Goal: Use online tool/utility: Use online tool/utility

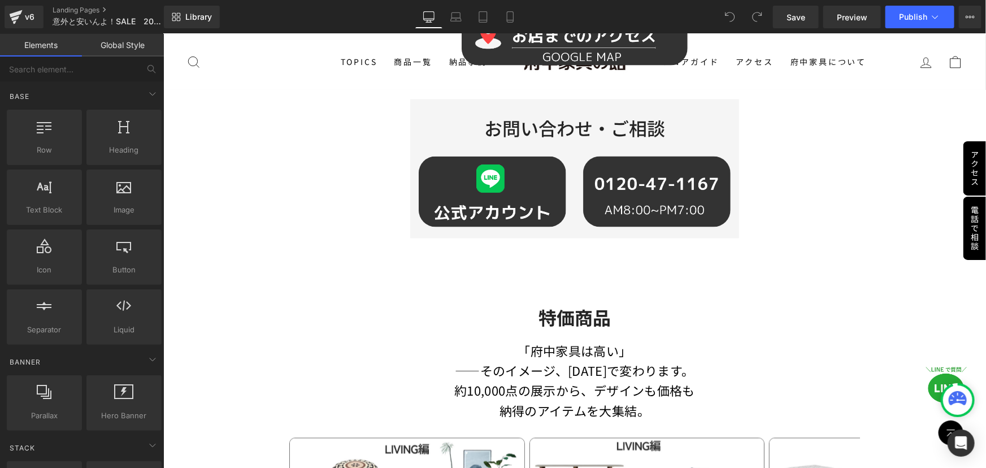
scroll to position [1027, 0]
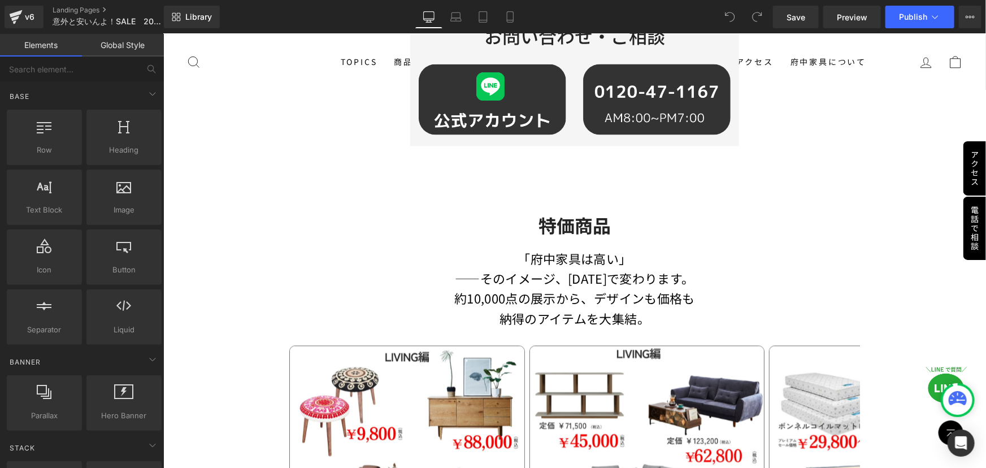
click at [483, 269] on p "――そのイメージ、[DATE]で変わります。" at bounding box center [574, 278] width 570 height 20
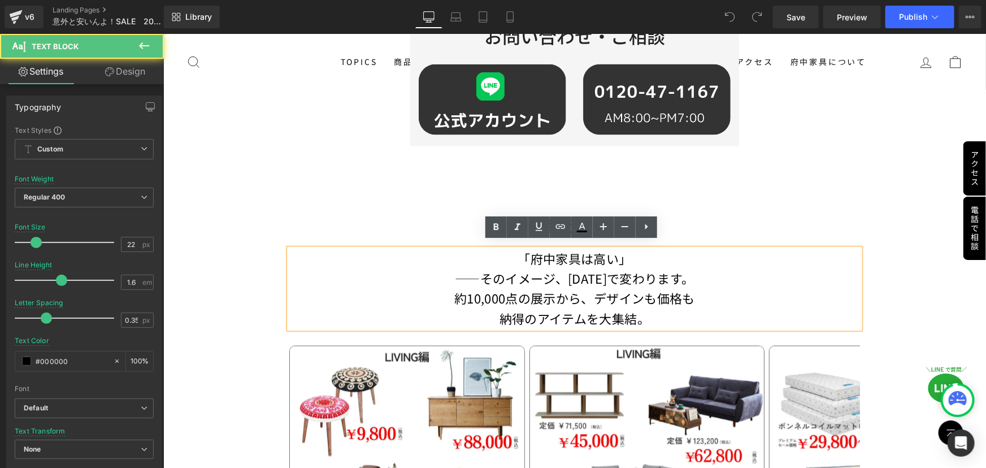
click at [476, 272] on p "――そのイメージ、[DATE]で変わります。" at bounding box center [574, 278] width 570 height 20
click at [480, 275] on p "――そのイメージ、[DATE]で変わります。" at bounding box center [574, 278] width 570 height 20
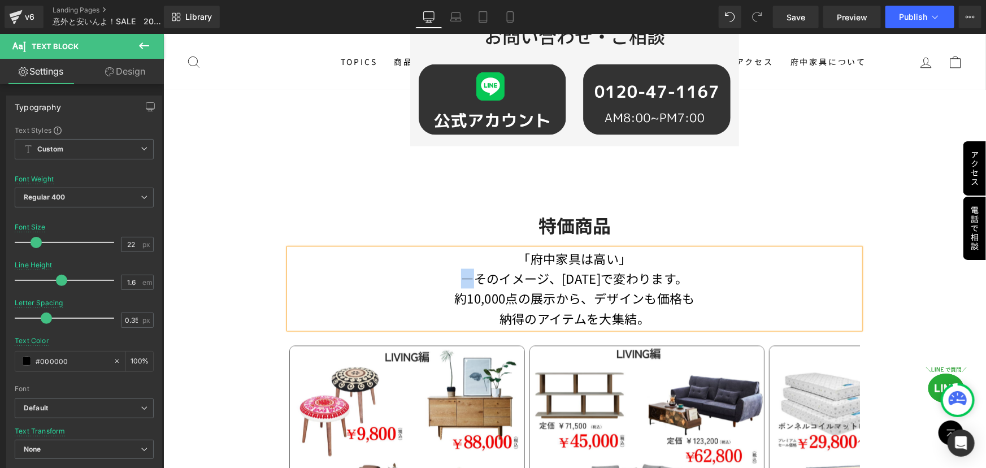
copy p "―"
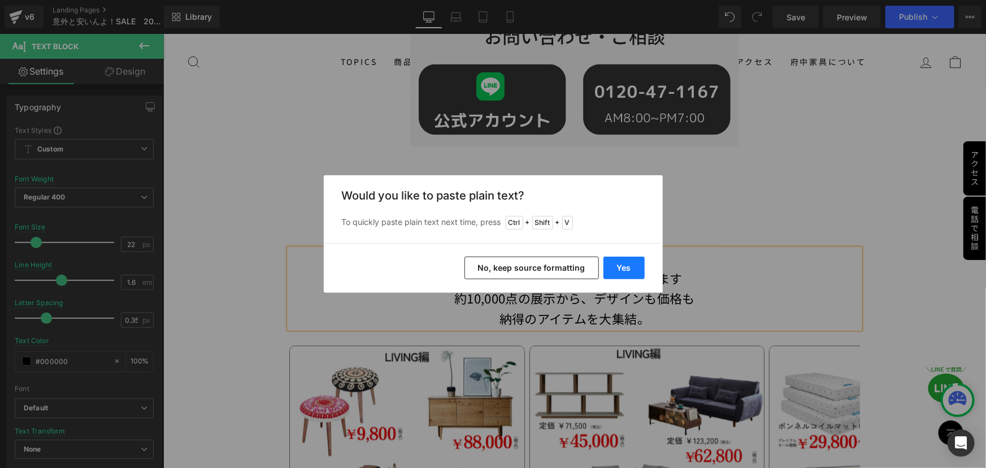
click at [615, 271] on button "Yes" at bounding box center [623, 267] width 41 height 23
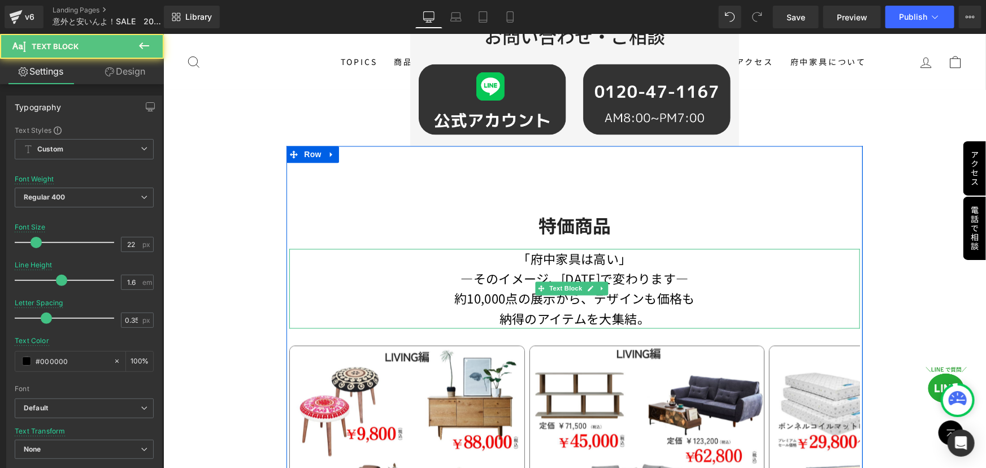
click at [639, 311] on p "納得のアイテムを大集結。" at bounding box center [574, 318] width 570 height 20
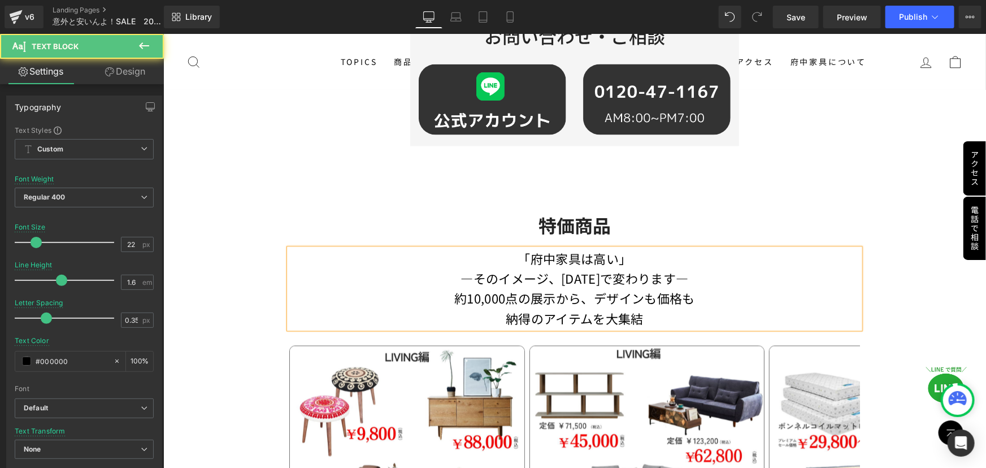
click at [660, 315] on p "納得のアイテムを大集結" at bounding box center [574, 318] width 570 height 20
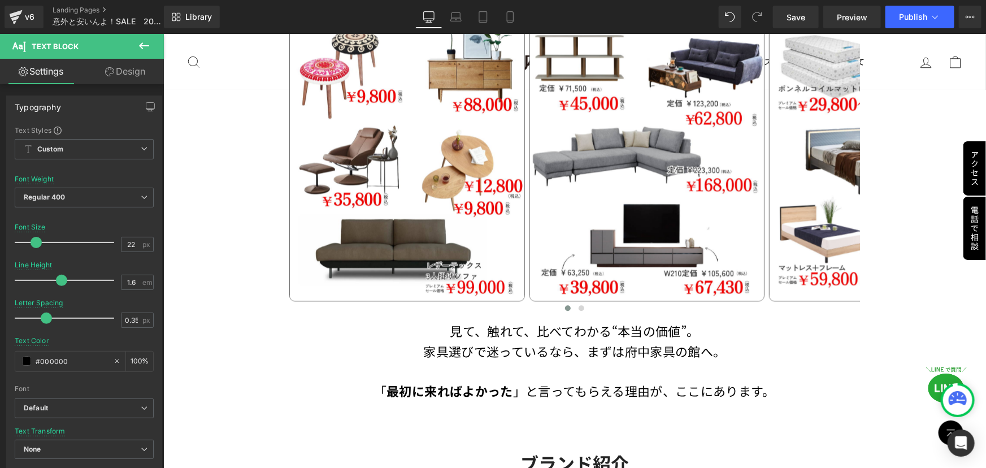
scroll to position [1386, 0]
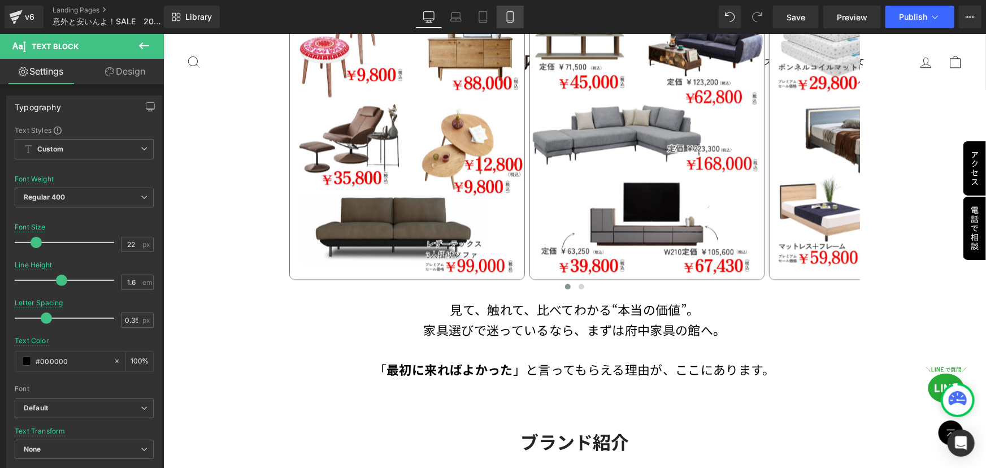
click at [513, 21] on icon at bounding box center [509, 16] width 11 height 11
type input "18"
type input "1.3"
type input "0"
type input "100"
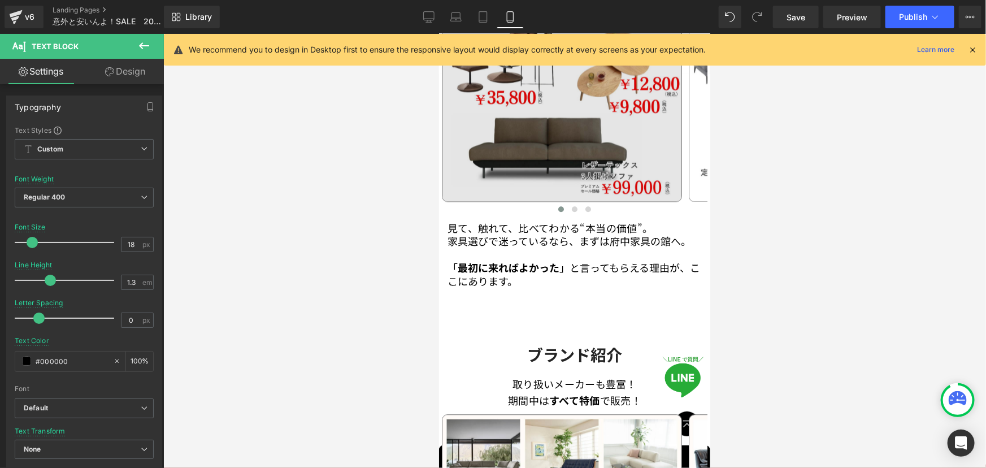
scroll to position [1285, 0]
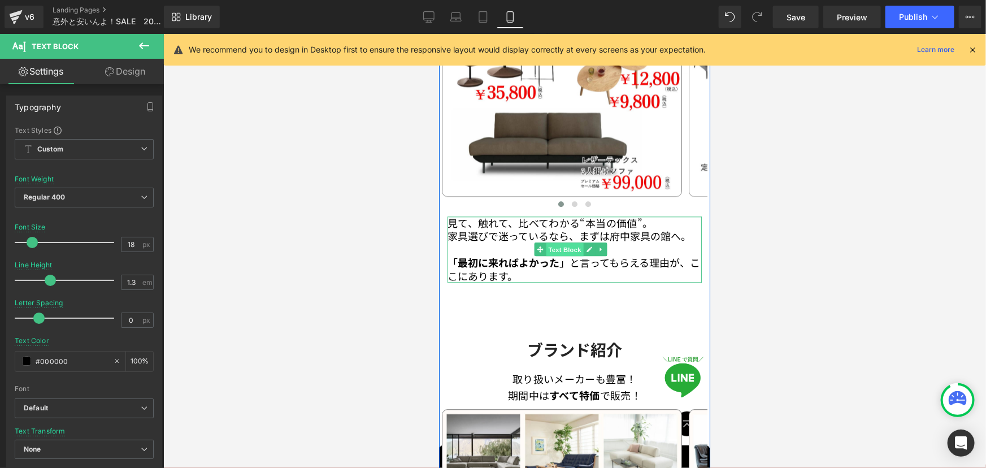
click at [567, 242] on span "Text Block" at bounding box center [564, 249] width 37 height 14
click at [646, 215] on span "見て、触れて、比べてわかる“本当の価値”。" at bounding box center [549, 222] width 205 height 15
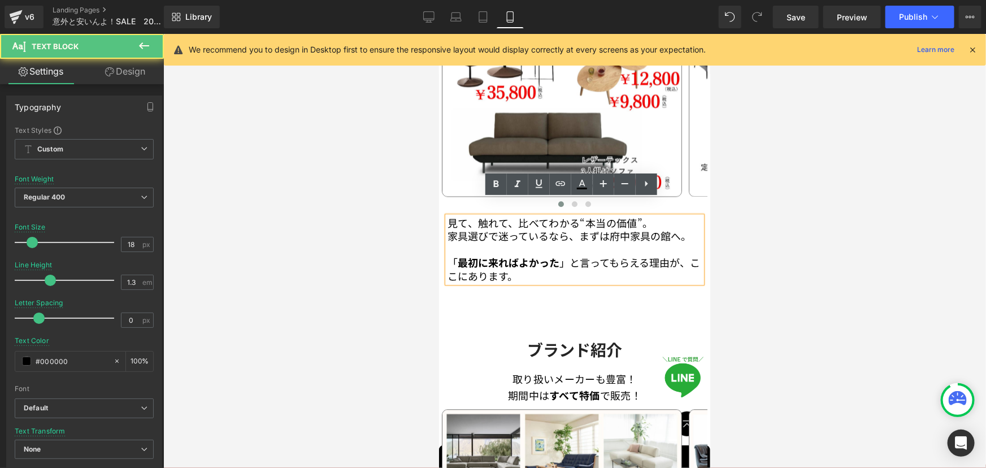
click at [646, 215] on span "見て、触れて、比べてわかる“本当の価値”。" at bounding box center [549, 222] width 205 height 15
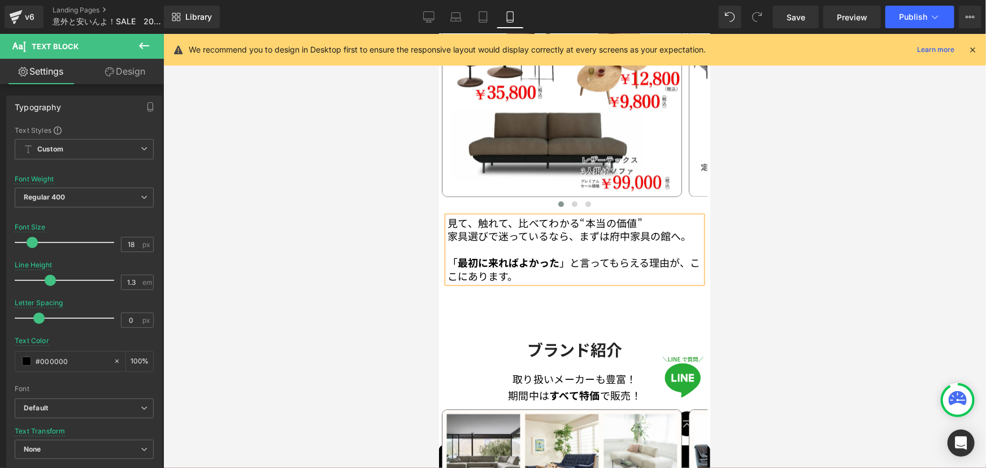
click at [686, 229] on p "家具選びで迷っているなら、まずは府中家具の館へ。" at bounding box center [574, 235] width 254 height 13
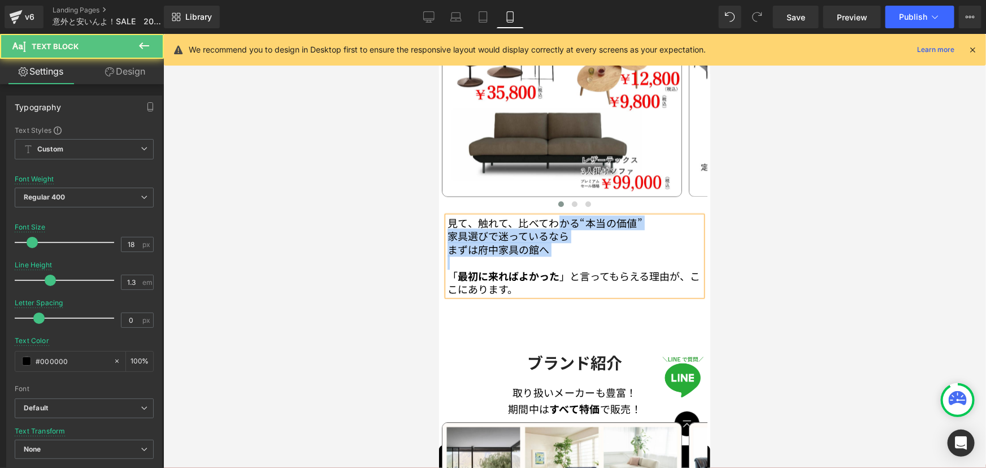
drag, startPoint x: 558, startPoint y: 205, endPoint x: 549, endPoint y: 245, distance: 40.4
click at [549, 245] on div "見て、触れて、比べてわかる“本当の価値” 家具選びで迷っているなら まずは府中家具の館へ 「 最初に来ればよかった 」と言ってもらえる理由が、ここにあります。" at bounding box center [574, 255] width 254 height 79
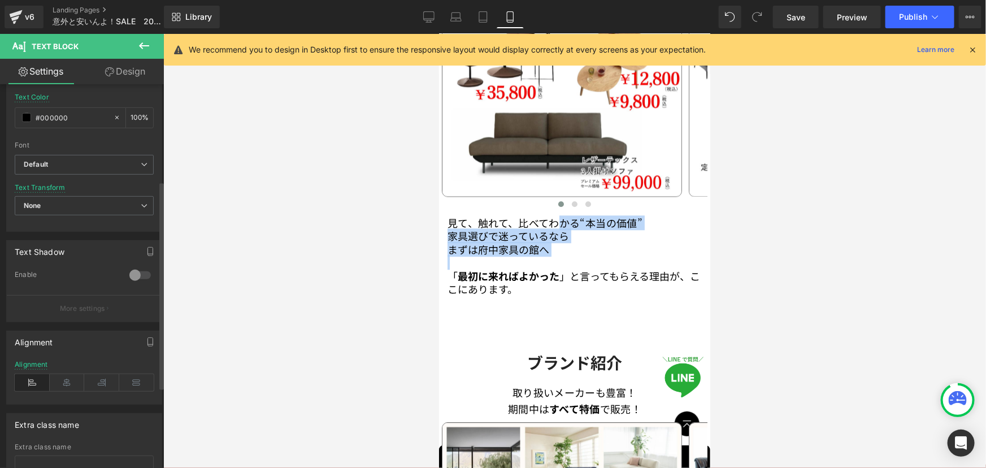
scroll to position [256, 0]
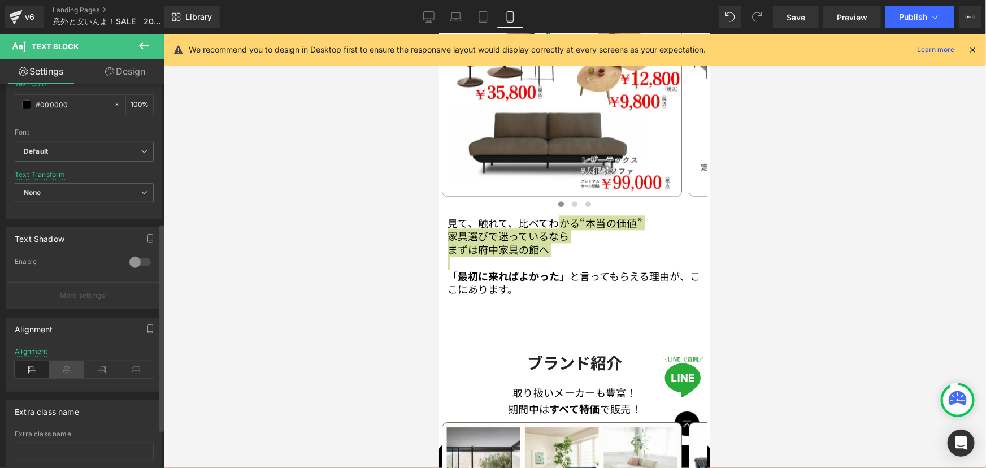
click at [68, 368] on icon at bounding box center [67, 369] width 35 height 17
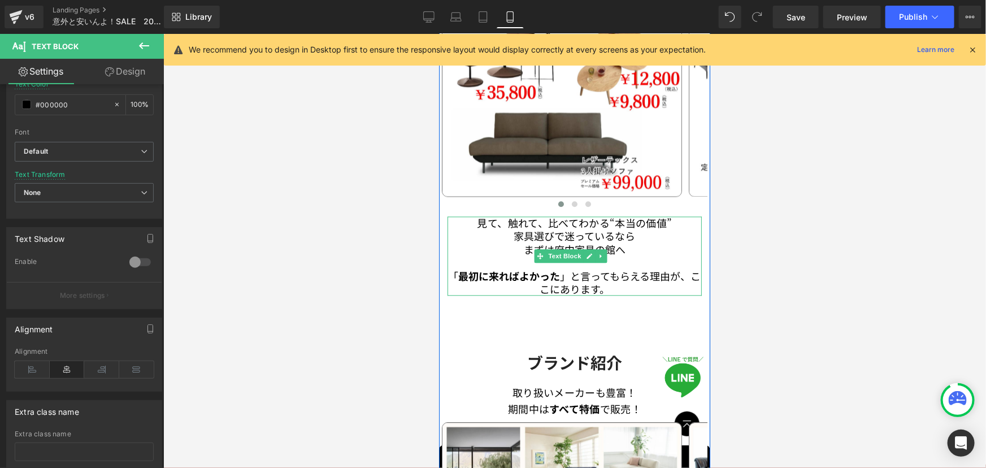
click at [538, 269] on p "「 最初に来ればよかった 」と言ってもらえる理由が、ここにあります。" at bounding box center [574, 282] width 254 height 27
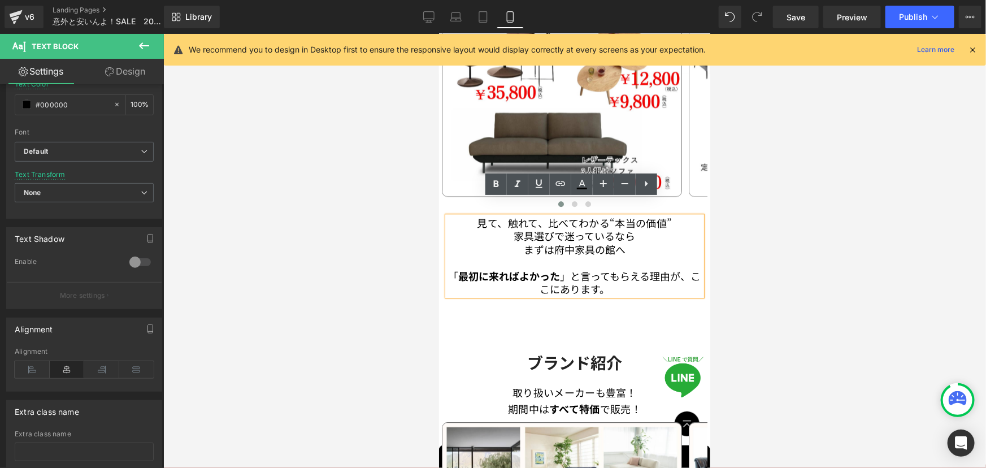
click at [624, 273] on p "「 最初に来ればよかった 」と言ってもらえる理由が、ここにあります。" at bounding box center [574, 282] width 254 height 27
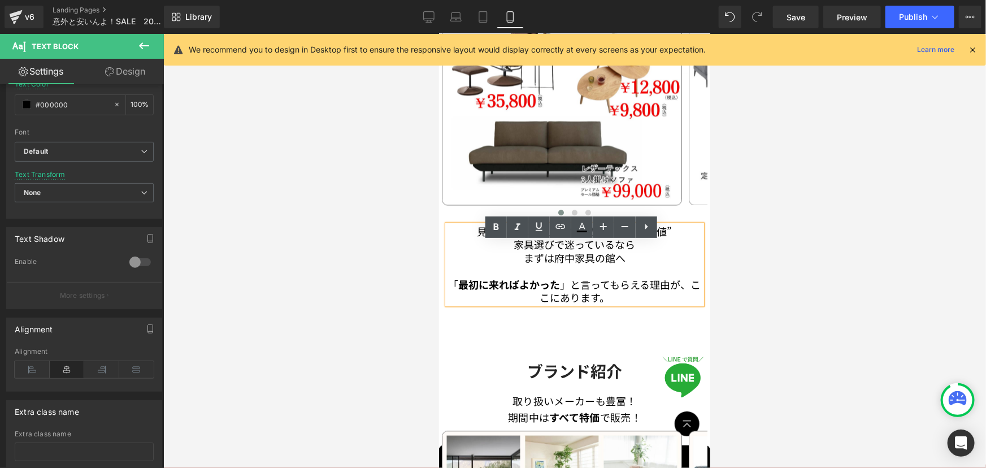
scroll to position [1233, 0]
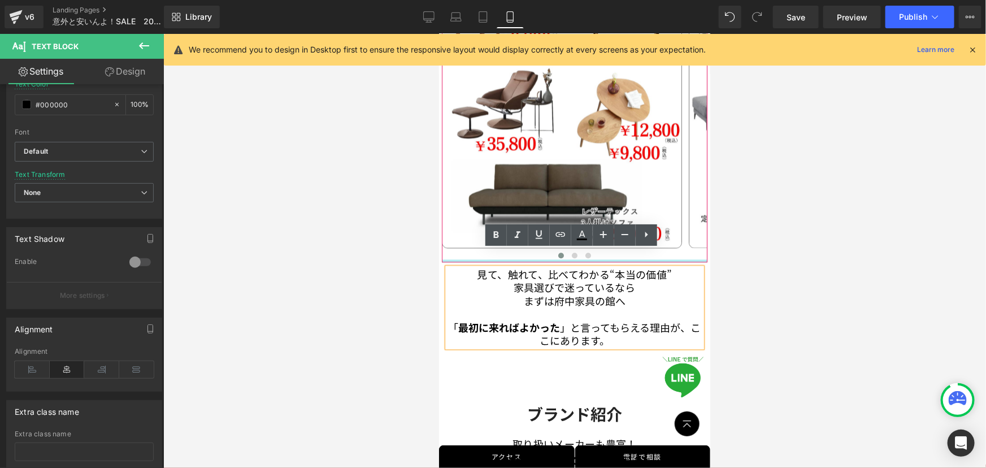
click at [476, 259] on div at bounding box center [573, 260] width 265 height 3
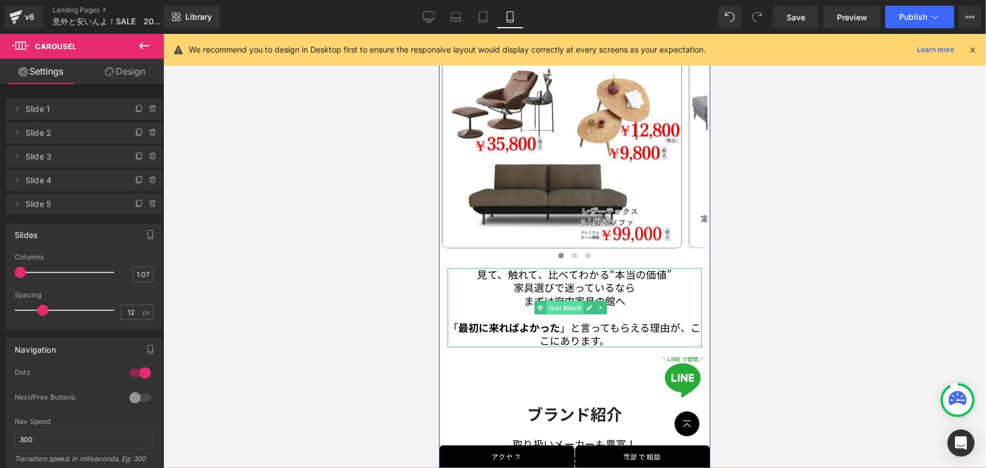
click at [568, 301] on span "Text Block" at bounding box center [564, 308] width 37 height 14
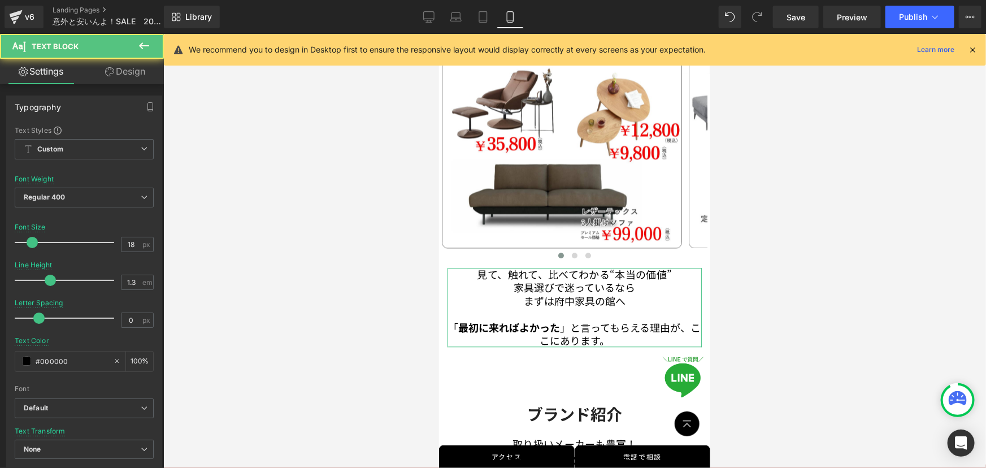
click at [136, 75] on link "Design" at bounding box center [125, 71] width 82 height 25
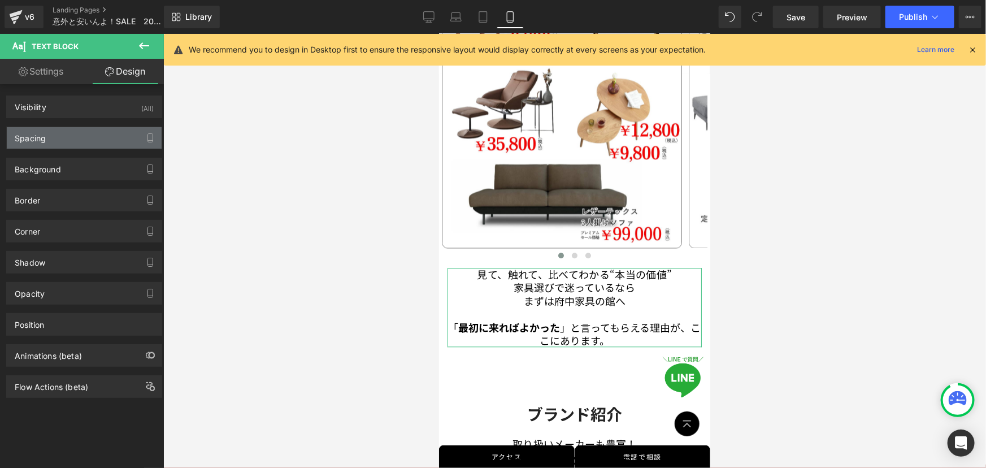
click at [90, 137] on div "Spacing" at bounding box center [84, 137] width 155 height 21
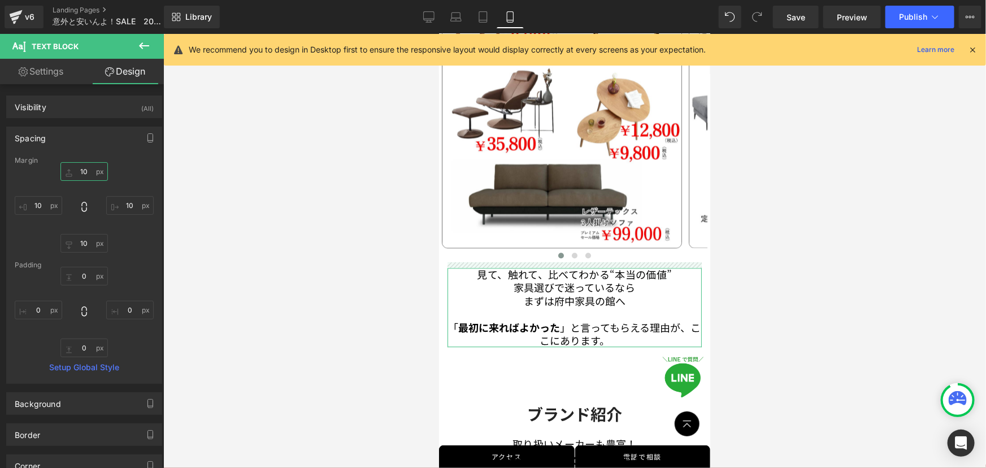
click at [86, 173] on input "10" at bounding box center [83, 171] width 47 height 19
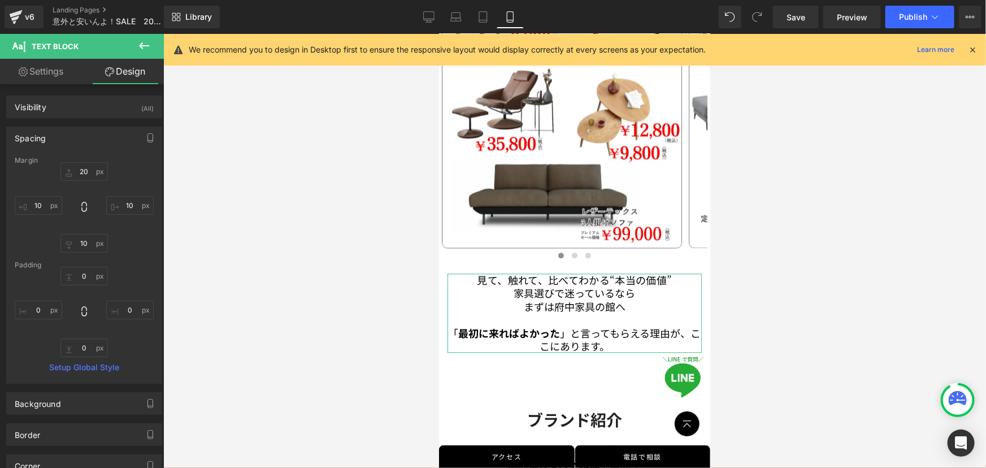
click at [129, 160] on div "Margin" at bounding box center [84, 160] width 139 height 8
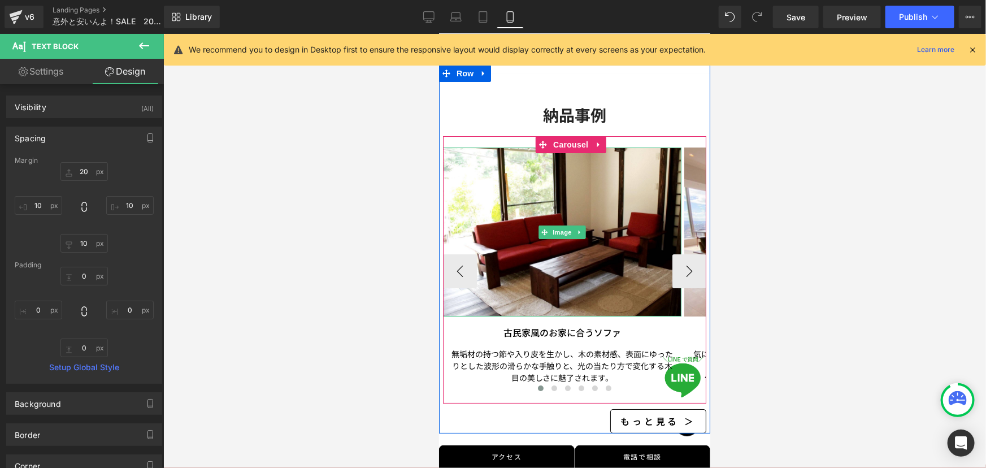
scroll to position [2004, 0]
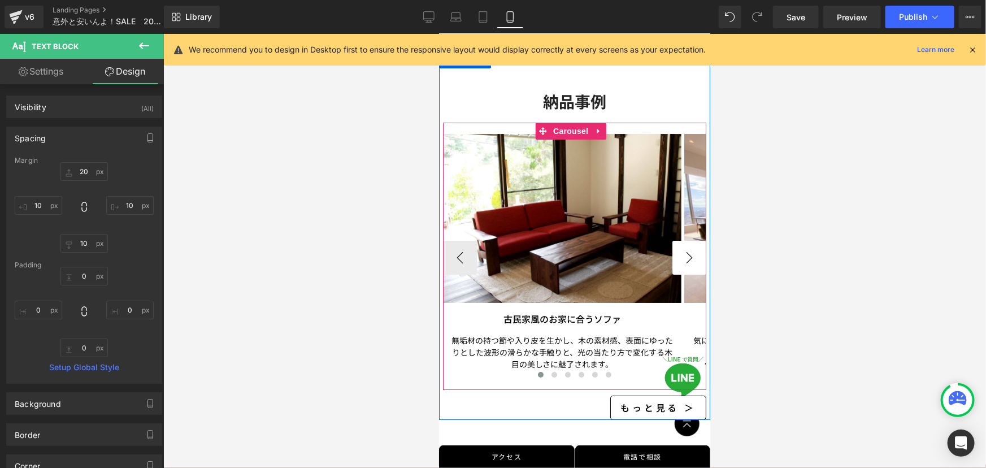
click at [681, 242] on button "›" at bounding box center [689, 257] width 34 height 34
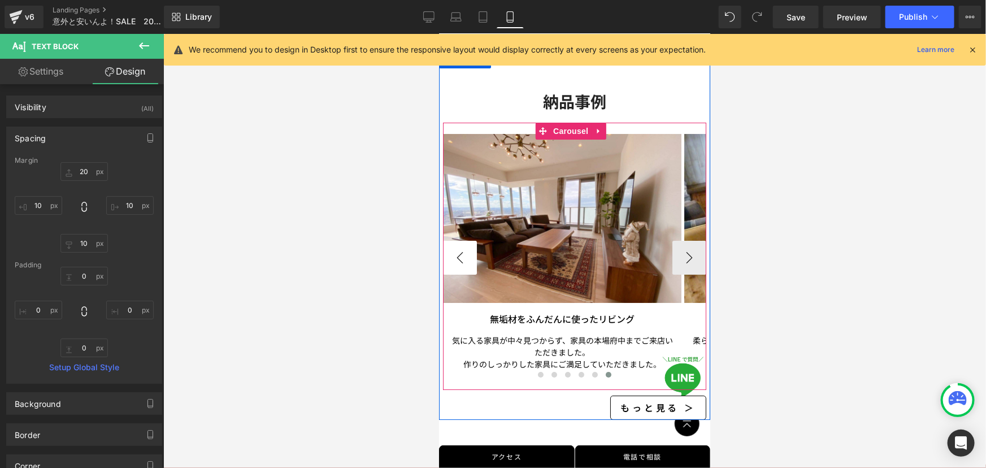
click at [451, 244] on button "‹" at bounding box center [459, 257] width 34 height 34
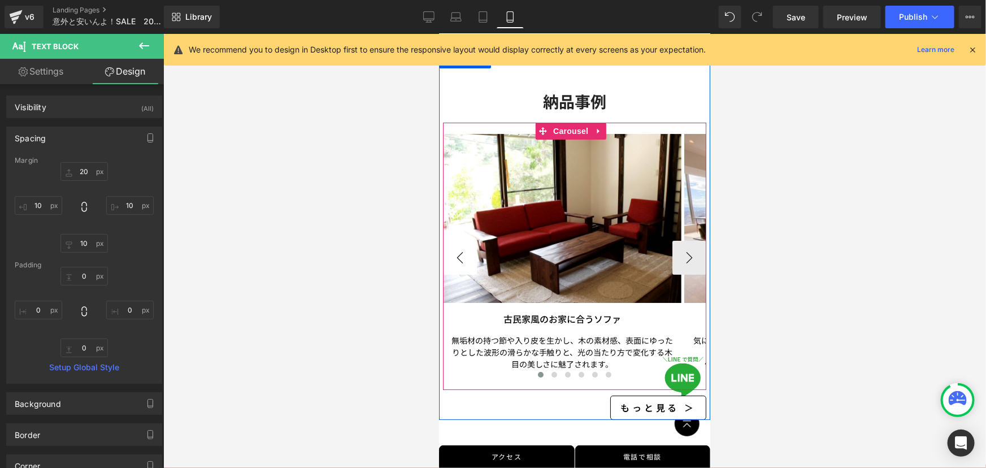
click at [451, 244] on button "‹" at bounding box center [459, 257] width 34 height 34
click at [454, 244] on button "‹" at bounding box center [459, 257] width 34 height 34
click at [456, 244] on button "‹" at bounding box center [459, 257] width 34 height 34
click at [681, 240] on button "›" at bounding box center [689, 257] width 34 height 34
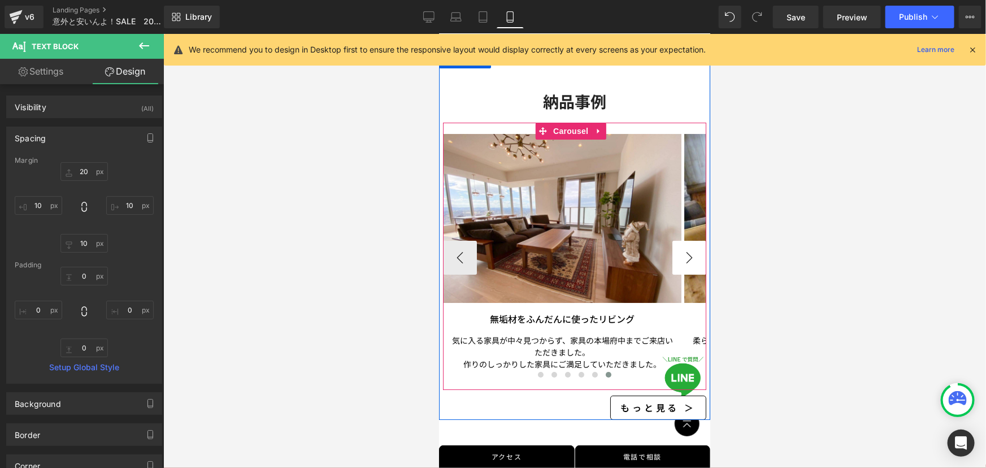
click at [681, 240] on button "›" at bounding box center [689, 257] width 34 height 34
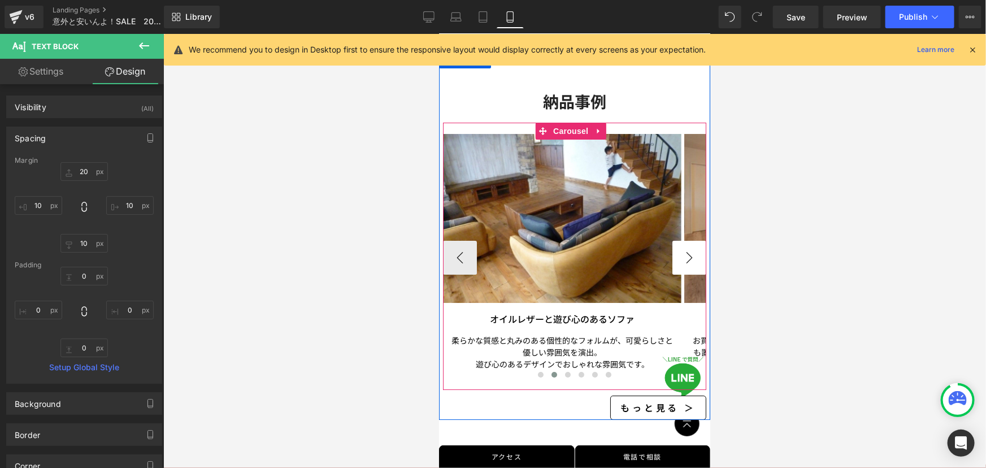
click at [682, 240] on button "›" at bounding box center [689, 257] width 34 height 34
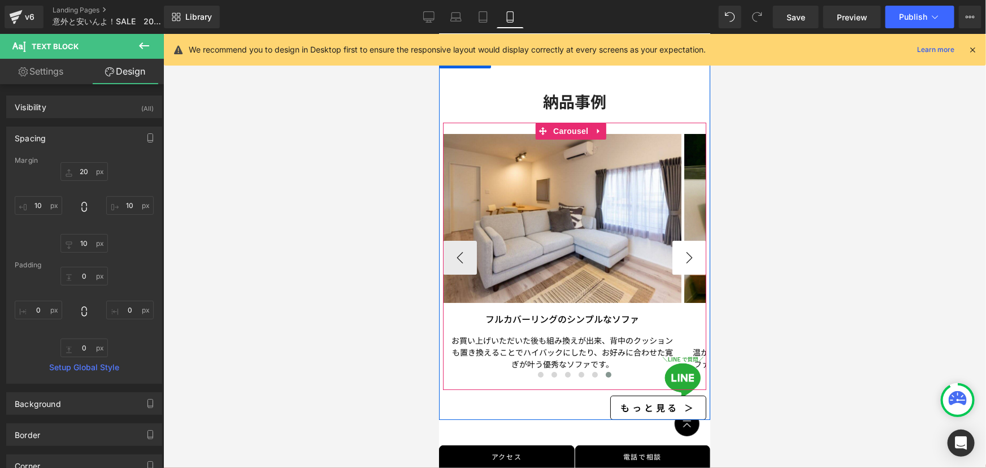
click at [683, 240] on button "›" at bounding box center [689, 257] width 34 height 34
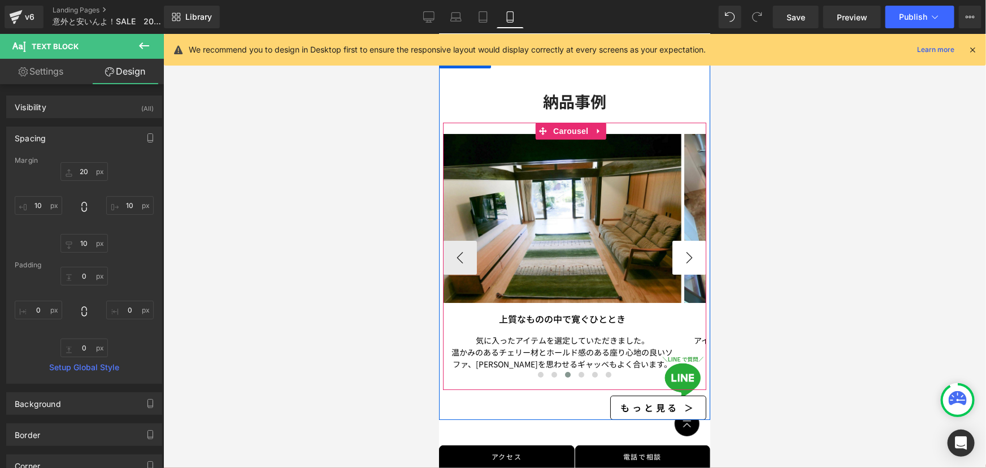
click at [683, 240] on button "›" at bounding box center [689, 257] width 34 height 34
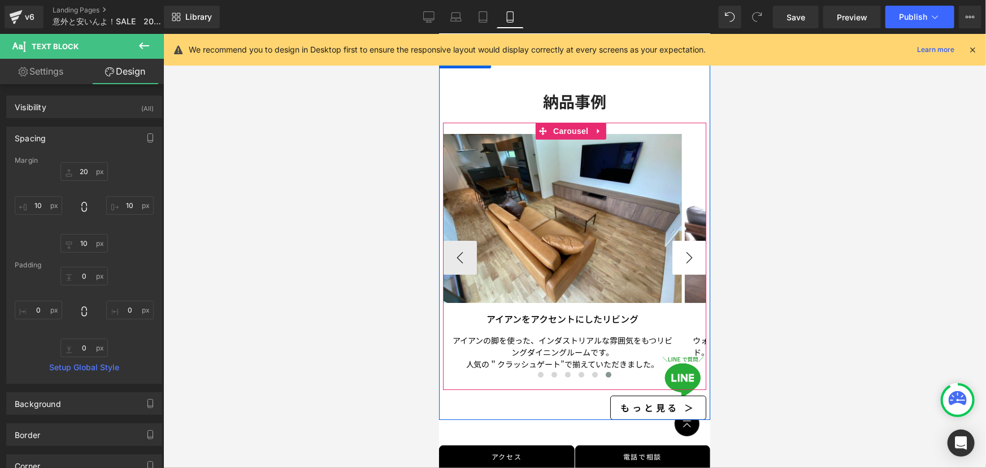
click at [683, 240] on button "›" at bounding box center [689, 257] width 34 height 34
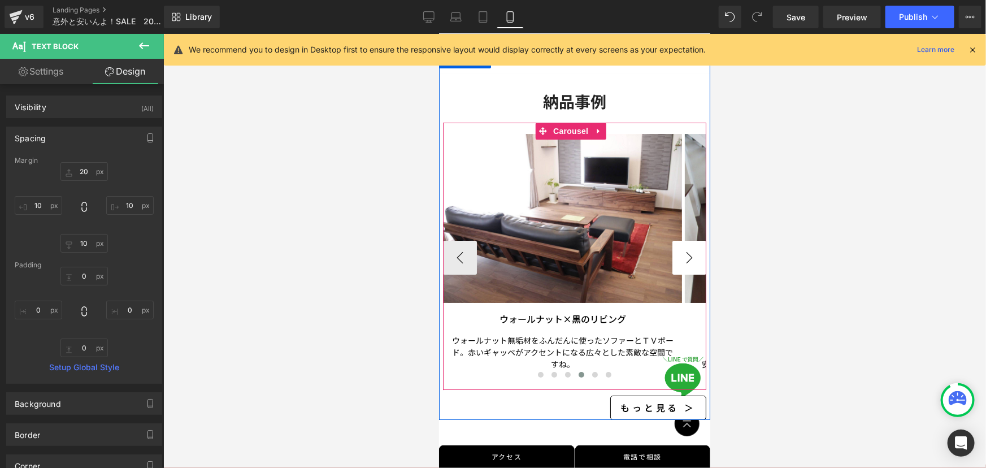
click at [683, 240] on button "›" at bounding box center [689, 257] width 34 height 34
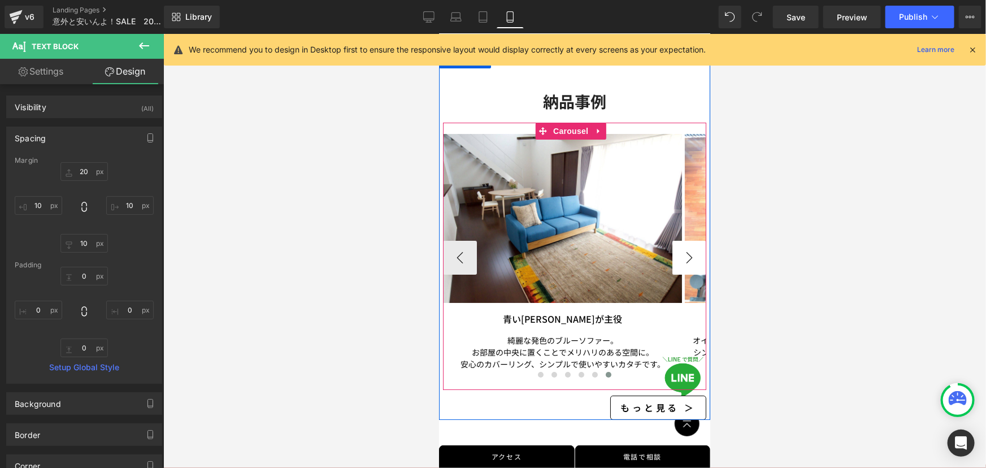
click at [683, 240] on button "›" at bounding box center [689, 257] width 34 height 34
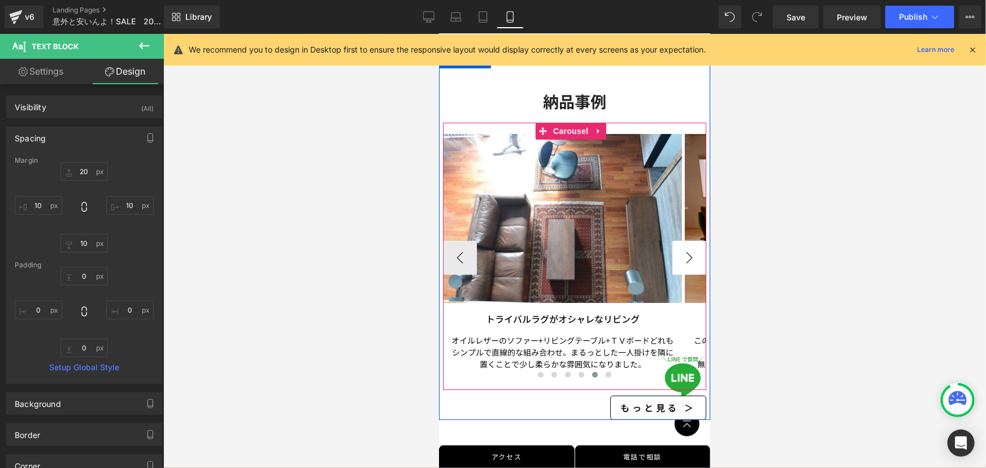
click at [683, 241] on button "›" at bounding box center [689, 257] width 34 height 34
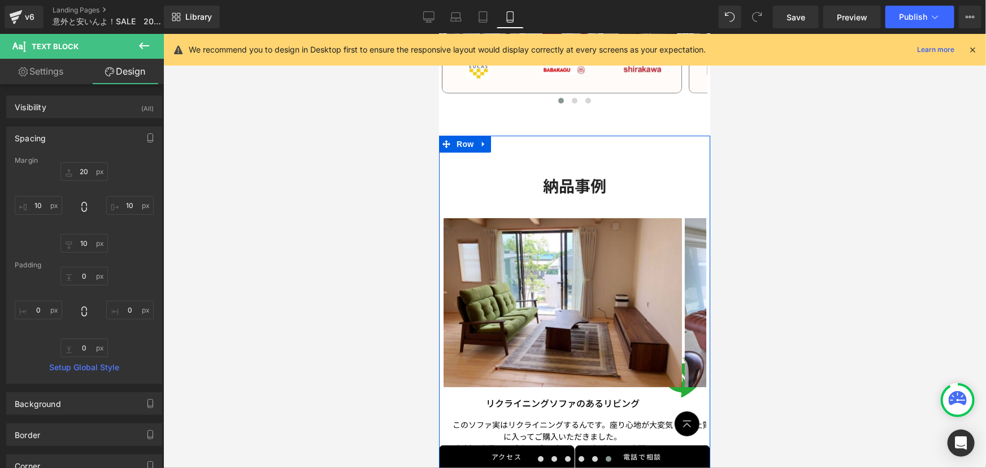
scroll to position [1901, 0]
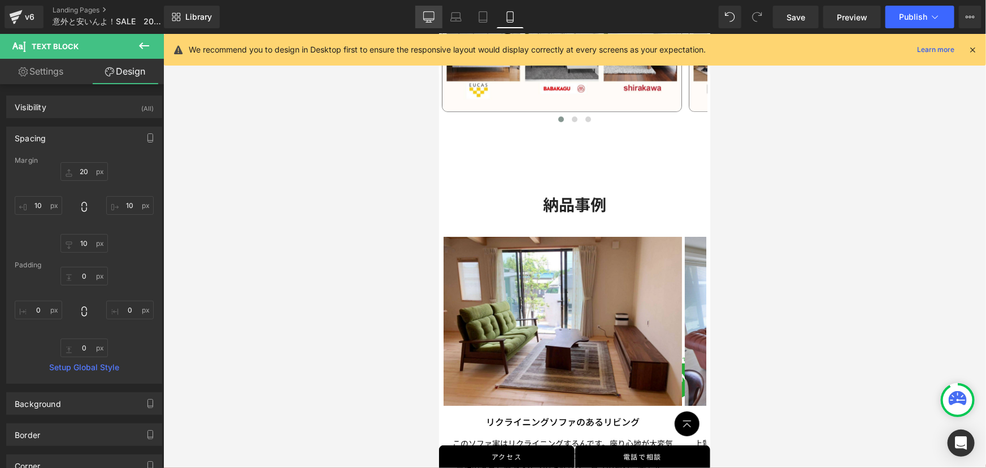
click at [424, 20] on icon at bounding box center [428, 16] width 11 height 11
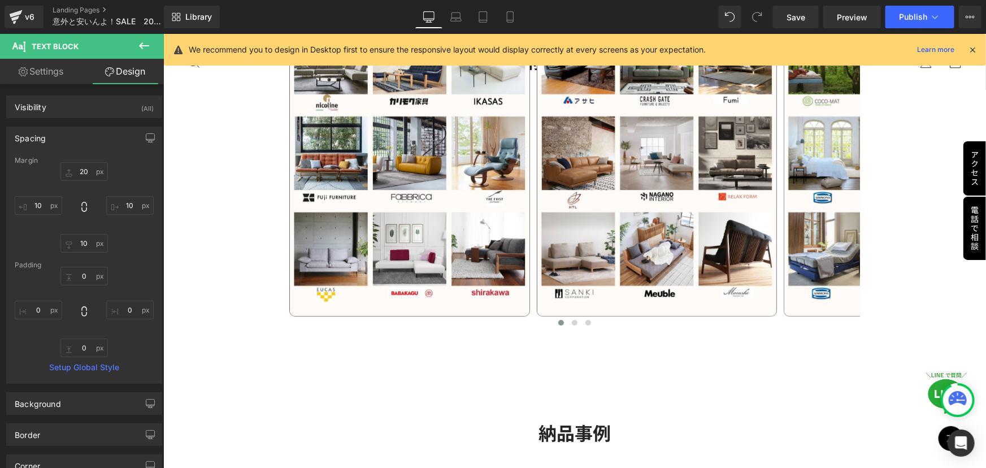
type input "10"
type input "0"
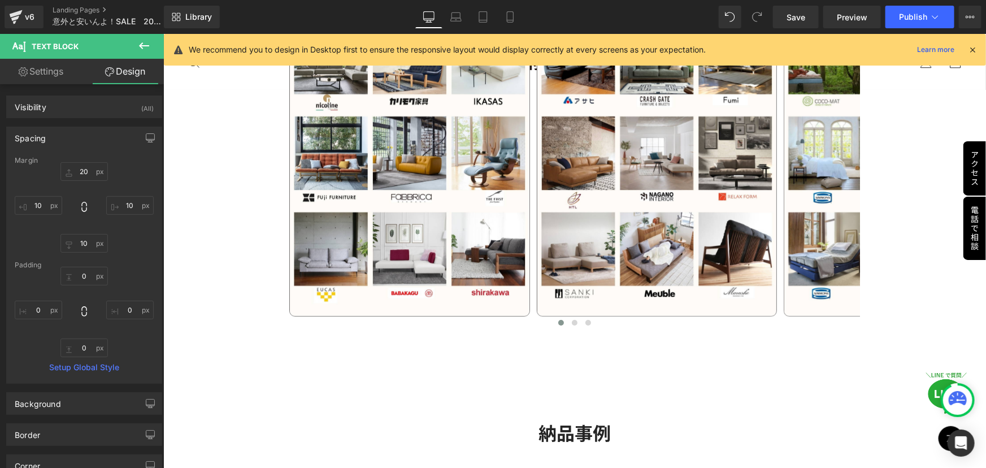
type input "0"
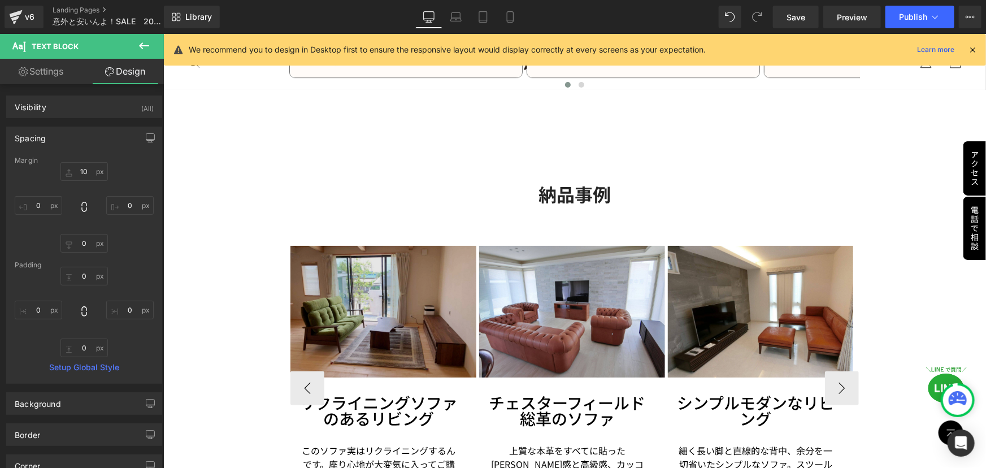
scroll to position [2290, 0]
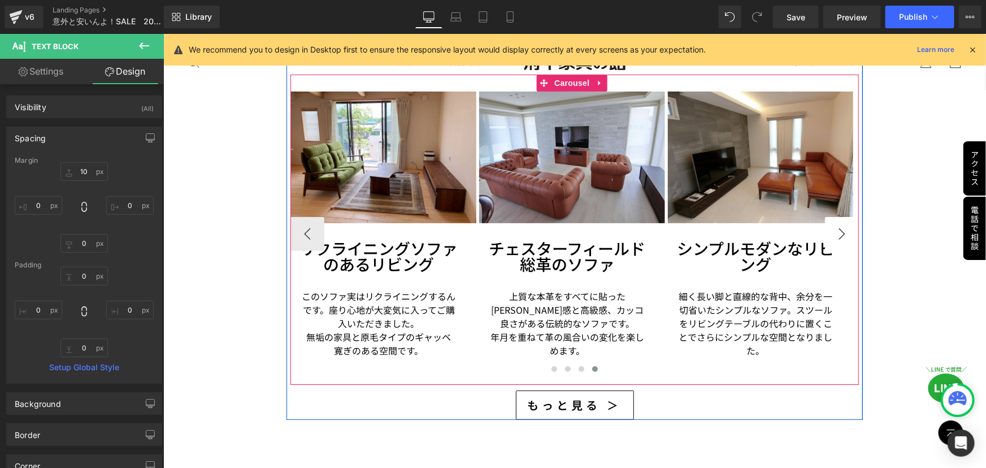
click at [832, 221] on button "›" at bounding box center [841, 233] width 34 height 34
click at [291, 220] on button "‹" at bounding box center [307, 233] width 34 height 34
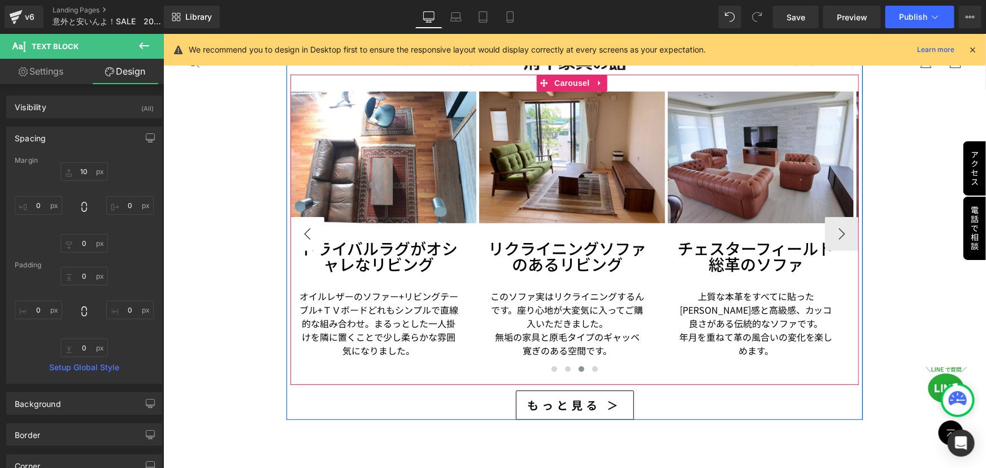
click at [293, 219] on button "‹" at bounding box center [307, 233] width 34 height 34
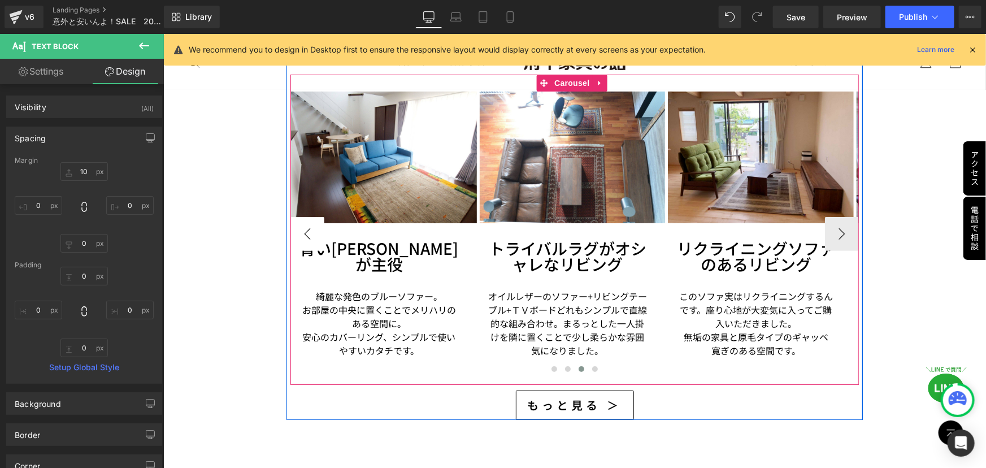
click at [293, 219] on button "‹" at bounding box center [307, 233] width 34 height 34
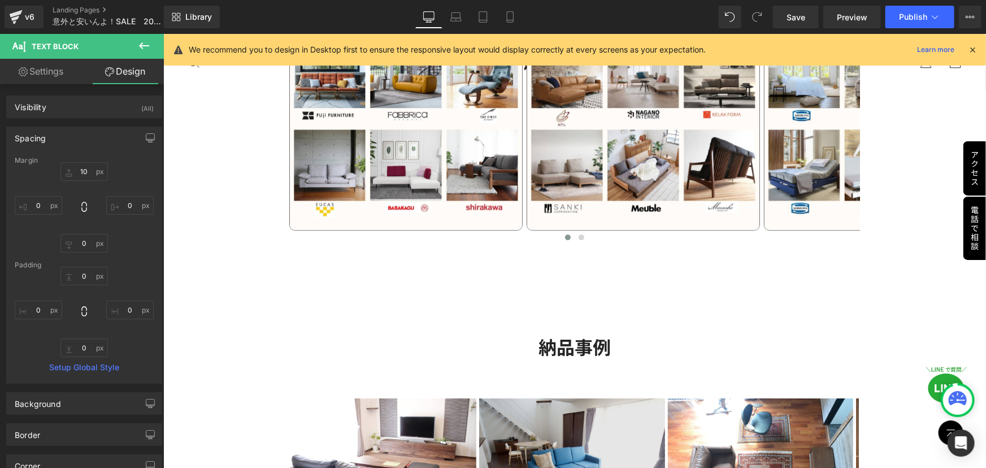
scroll to position [2218, 0]
